Goal: Navigation & Orientation: Find specific page/section

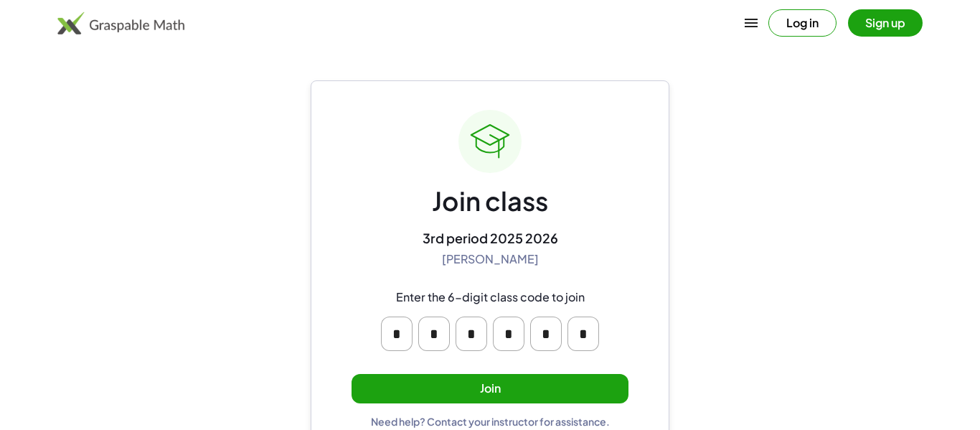
click at [610, 331] on div "* * * * * *" at bounding box center [489, 333] width 275 height 57
click at [497, 386] on button "Join" at bounding box center [489, 388] width 277 height 29
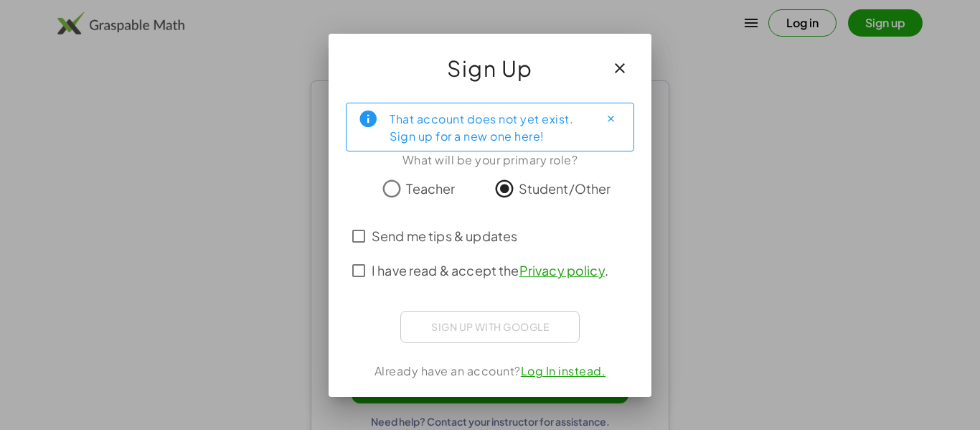
click at [628, 68] on button "button" at bounding box center [620, 68] width 34 height 34
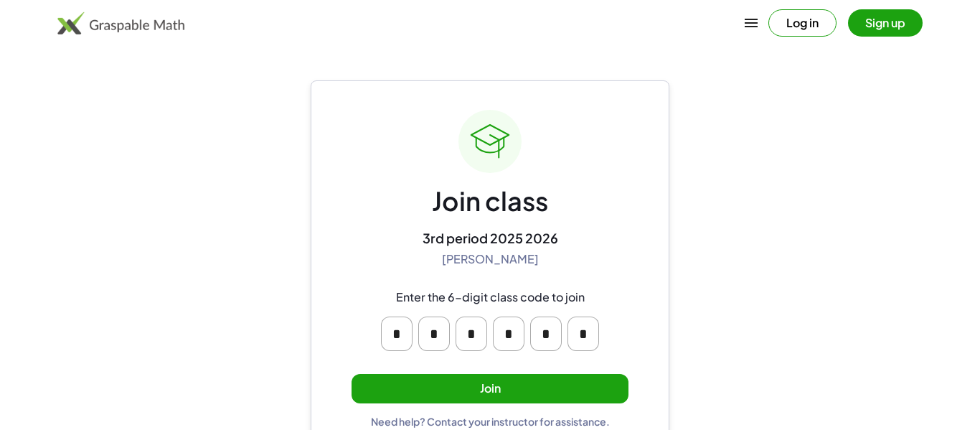
scroll to position [27, 0]
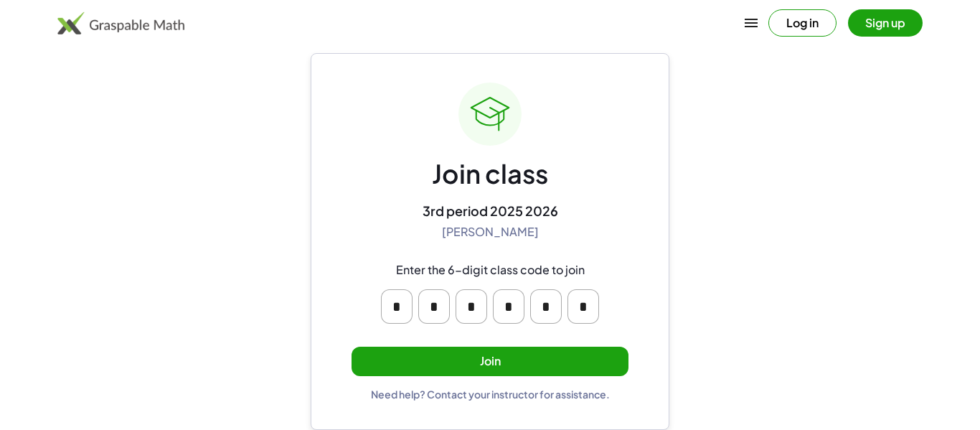
click at [459, 359] on button "Join" at bounding box center [489, 360] width 277 height 29
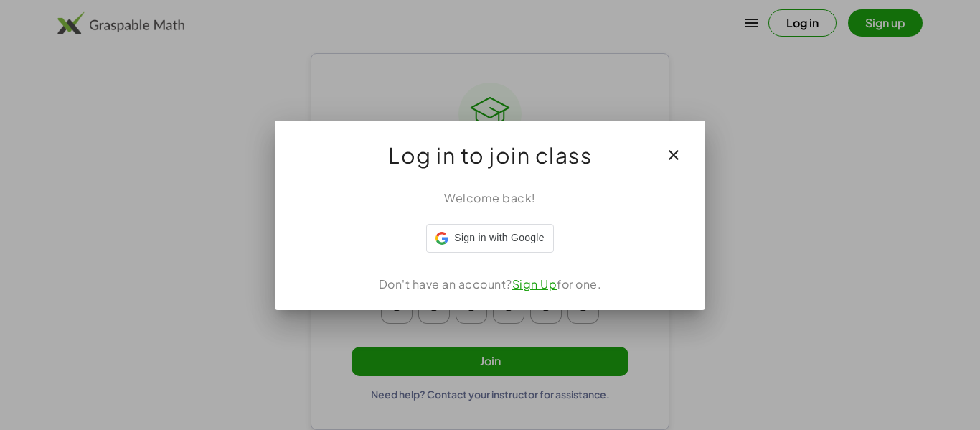
scroll to position [0, 0]
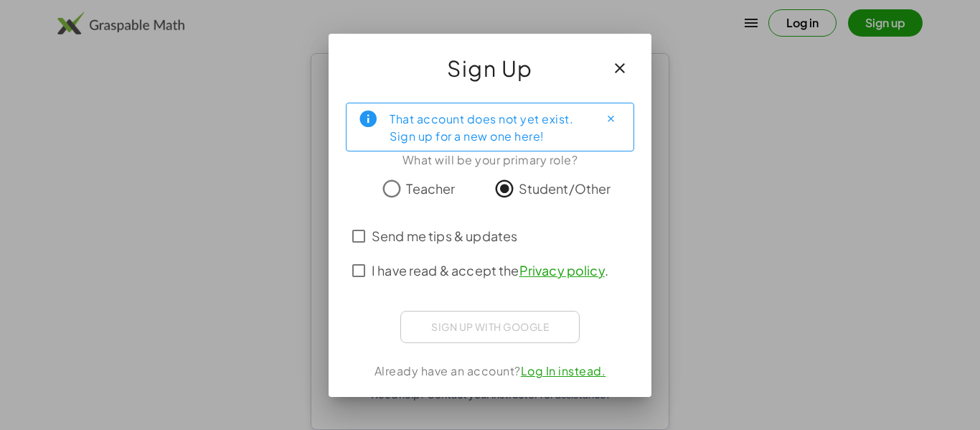
click at [476, 237] on span "Send me tips & updates" at bounding box center [445, 235] width 146 height 19
click at [461, 265] on span "I have read & accept the Privacy policy ." at bounding box center [490, 269] width 237 height 19
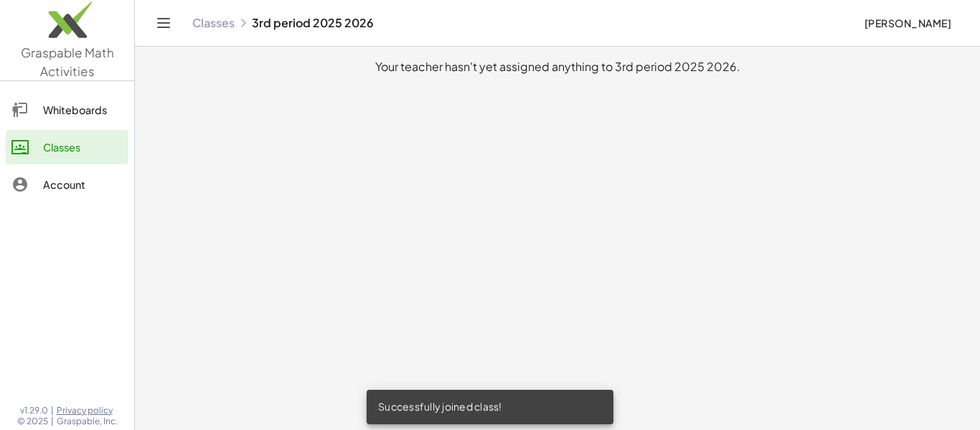
click at [63, 119] on link "Whiteboards" at bounding box center [67, 110] width 123 height 34
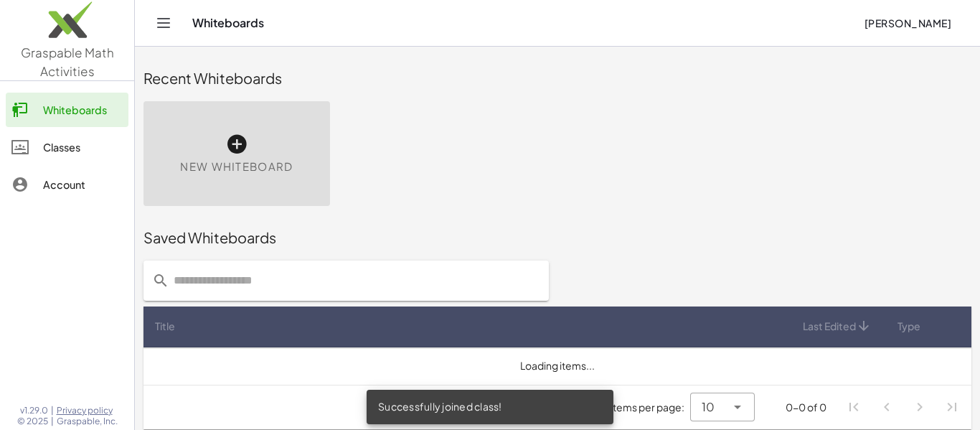
click at [73, 198] on link "Account" at bounding box center [67, 184] width 123 height 34
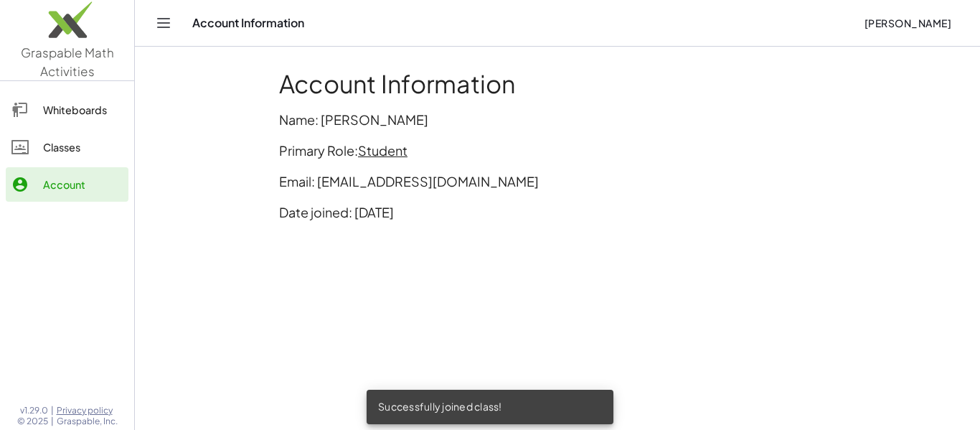
click at [57, 107] on div "Whiteboards" at bounding box center [83, 109] width 80 height 17
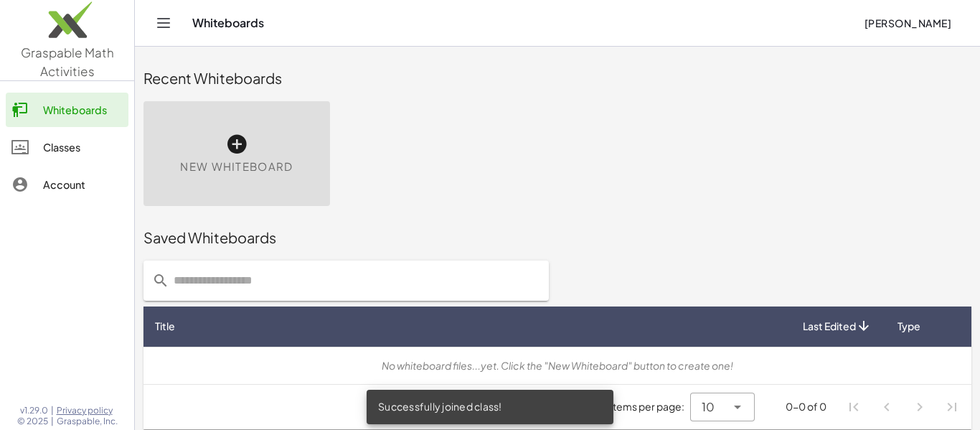
click at [88, 169] on link "Account" at bounding box center [67, 184] width 123 height 34
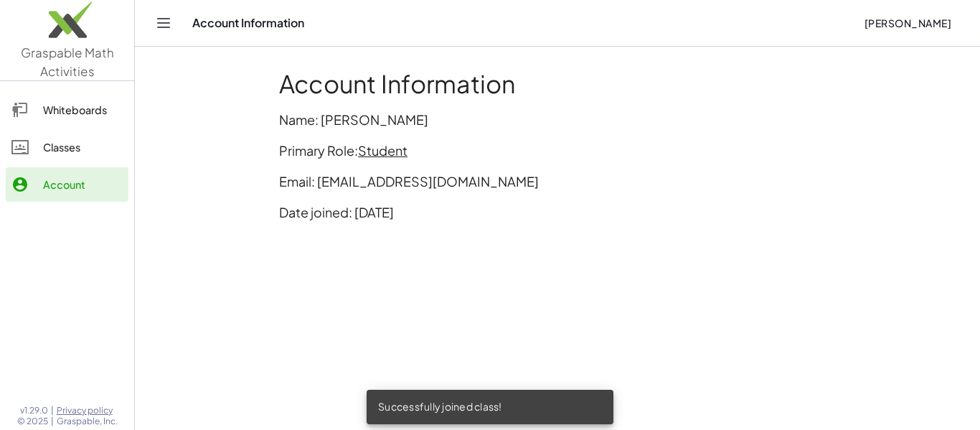
click at [78, 160] on link "Classes" at bounding box center [67, 147] width 123 height 34
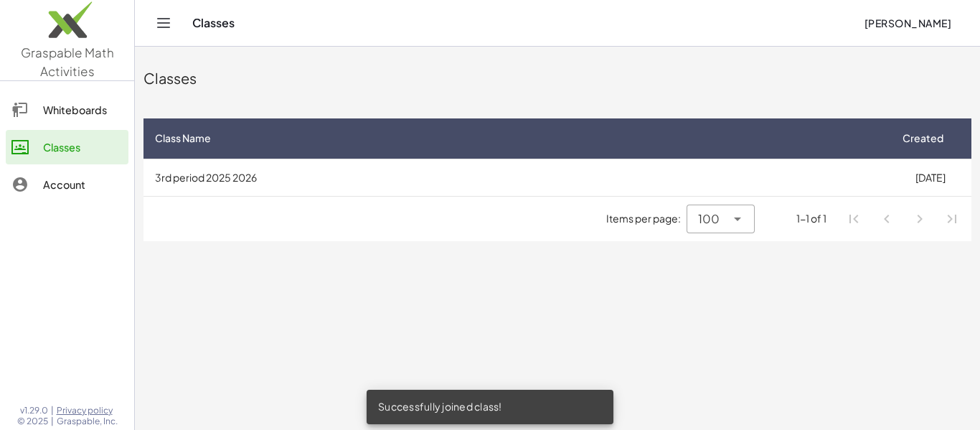
click at [75, 114] on div "Whiteboards" at bounding box center [83, 109] width 80 height 17
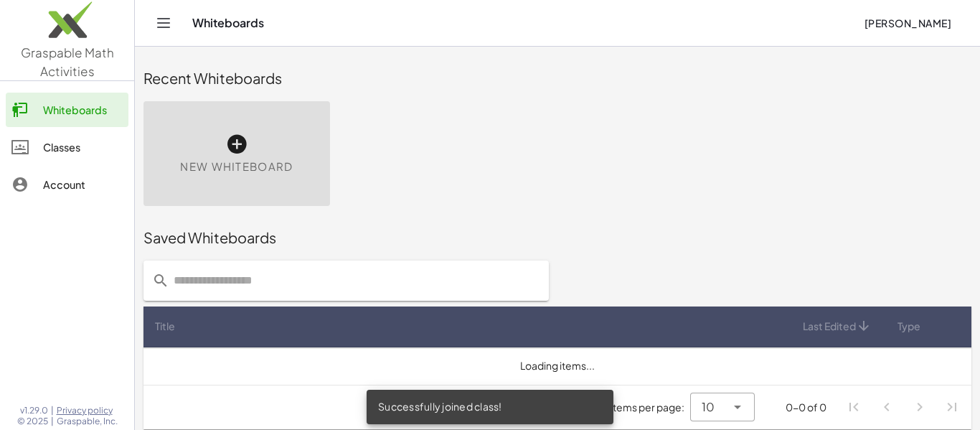
click at [90, 151] on div "Classes" at bounding box center [83, 146] width 80 height 17
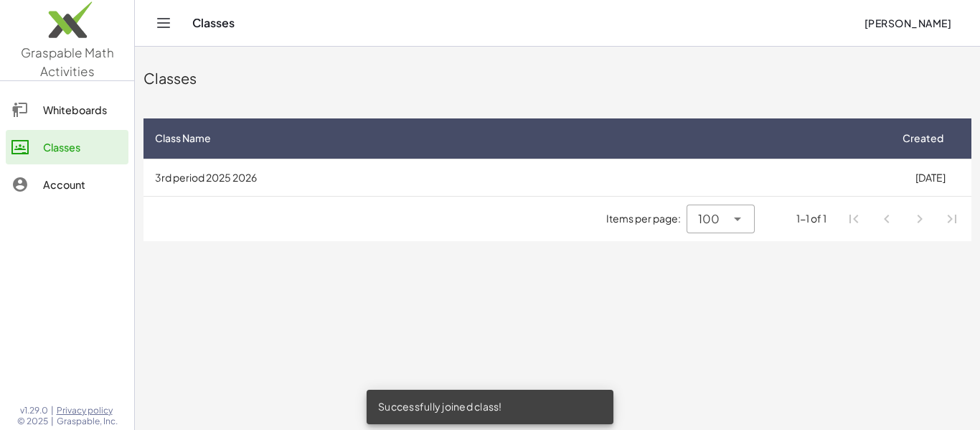
click at [90, 118] on div "Whiteboards" at bounding box center [83, 109] width 80 height 17
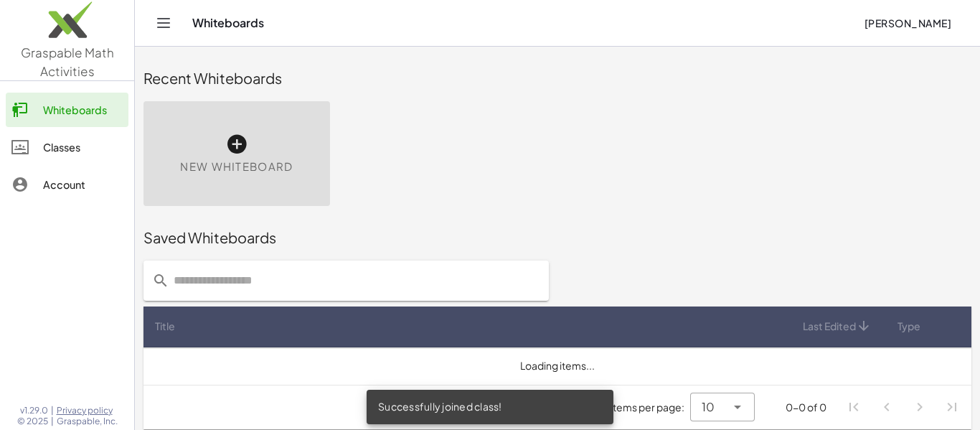
click at [95, 152] on div "Classes" at bounding box center [83, 146] width 80 height 17
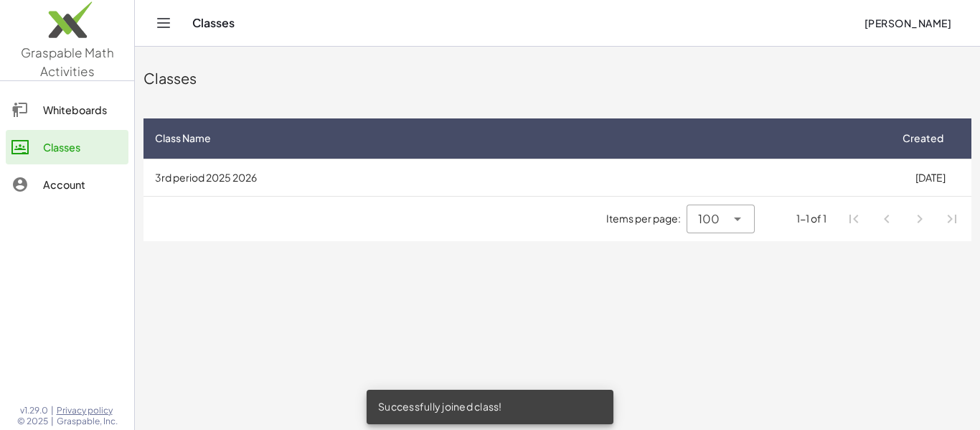
click at [81, 108] on div "Whiteboards" at bounding box center [83, 109] width 80 height 17
